Goal: Find specific page/section: Find specific page/section

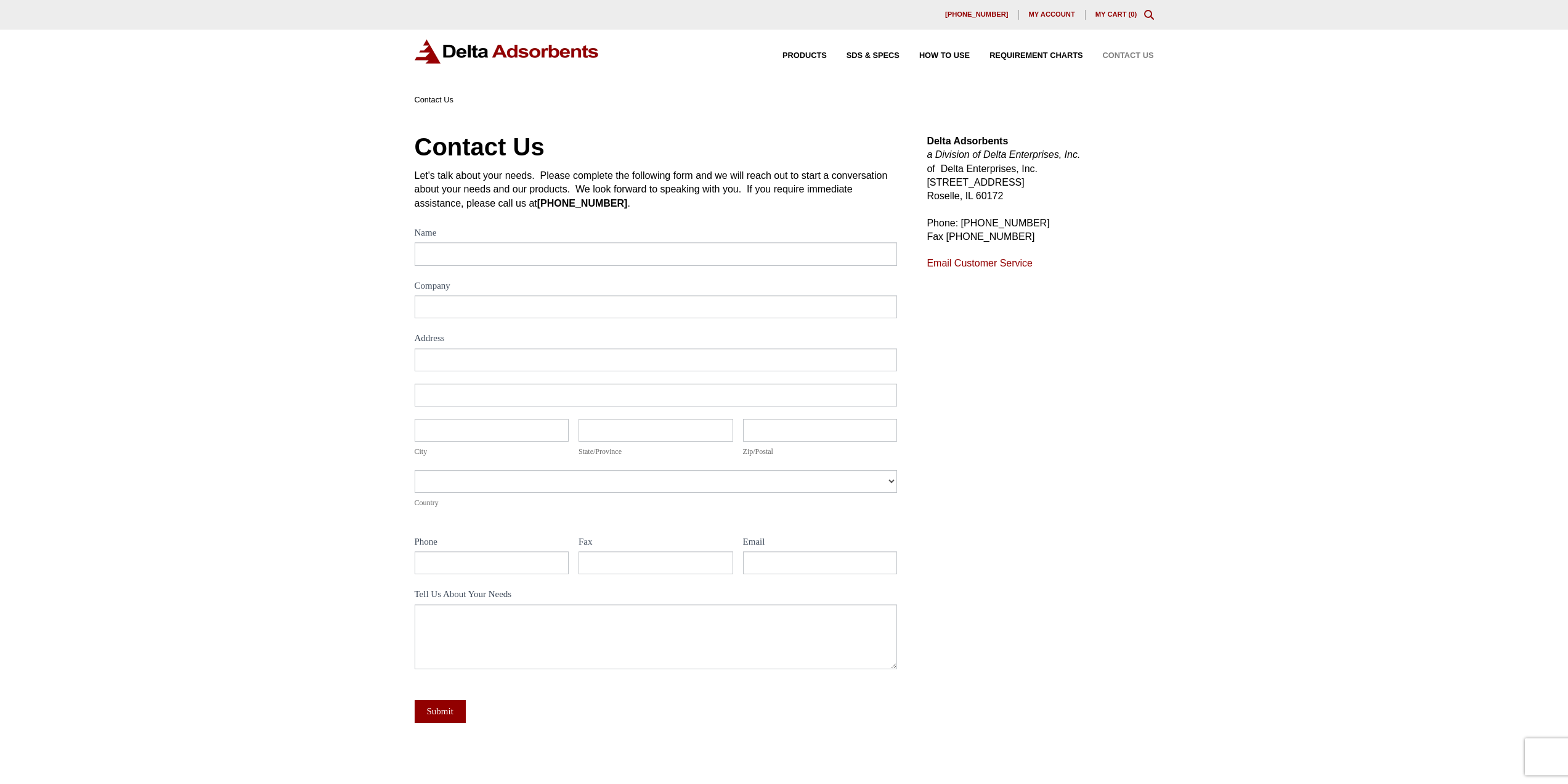
click at [801, 50] on div "Products SDS & SPECS How to Use Requirement Charts Contact Us" at bounding box center [958, 55] width 401 height 17
click at [802, 56] on span "Products" at bounding box center [805, 55] width 44 height 8
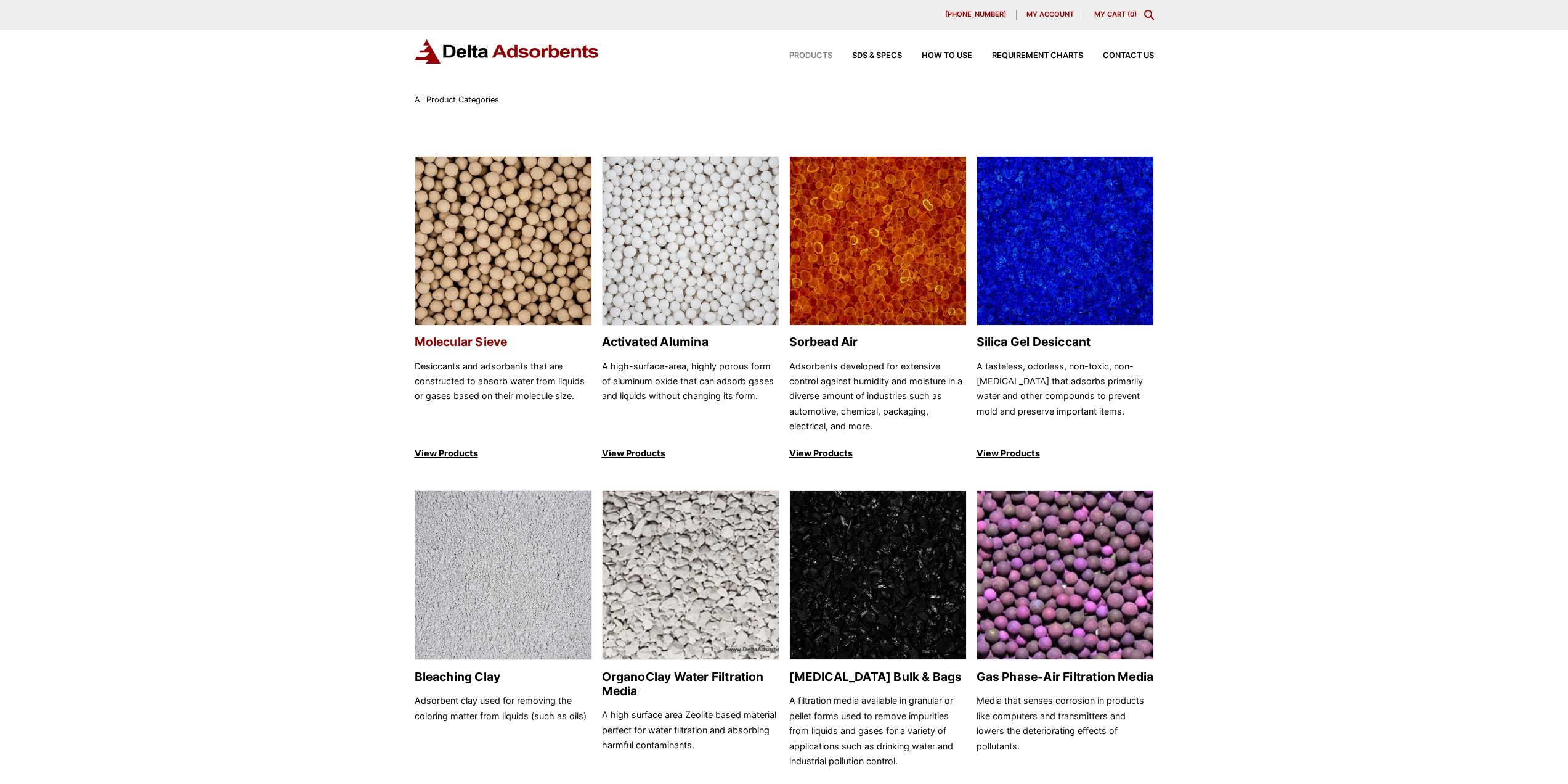
click at [553, 246] on img at bounding box center [504, 241] width 177 height 169
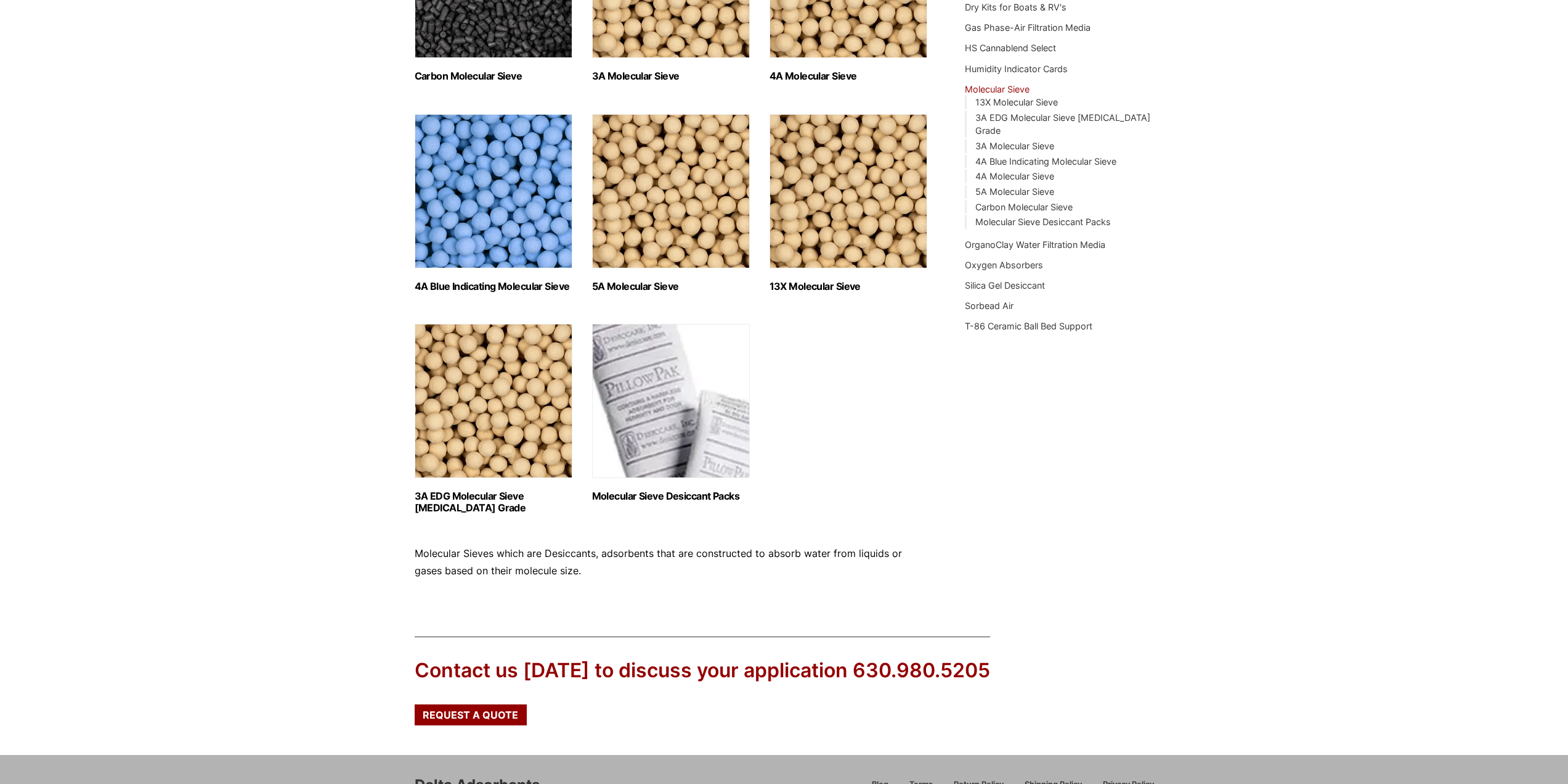
scroll to position [308, 0]
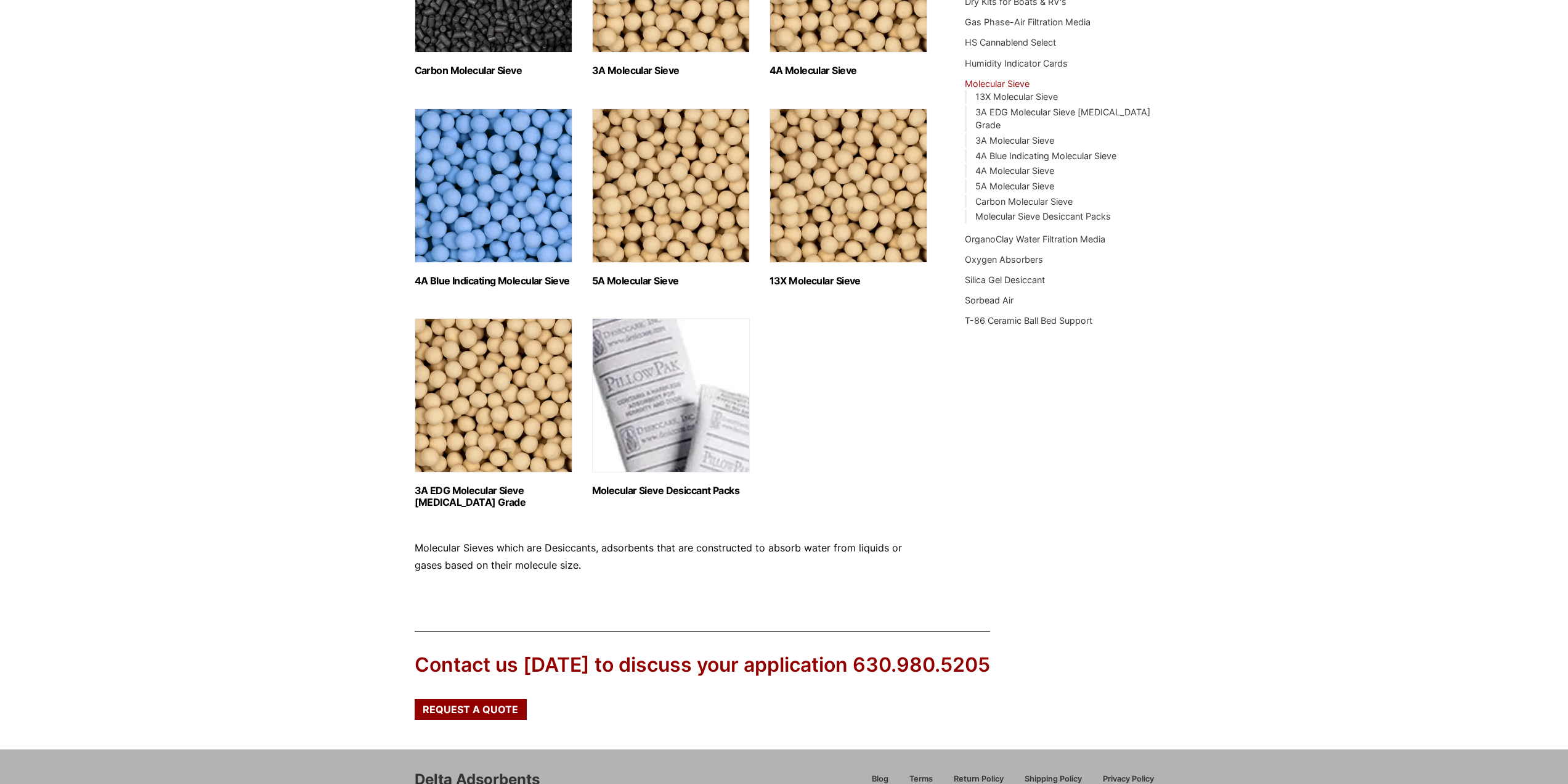
click at [657, 212] on img "Visit product category 5A Molecular Sieve" at bounding box center [671, 186] width 158 height 155
